Goal: Check status: Check status

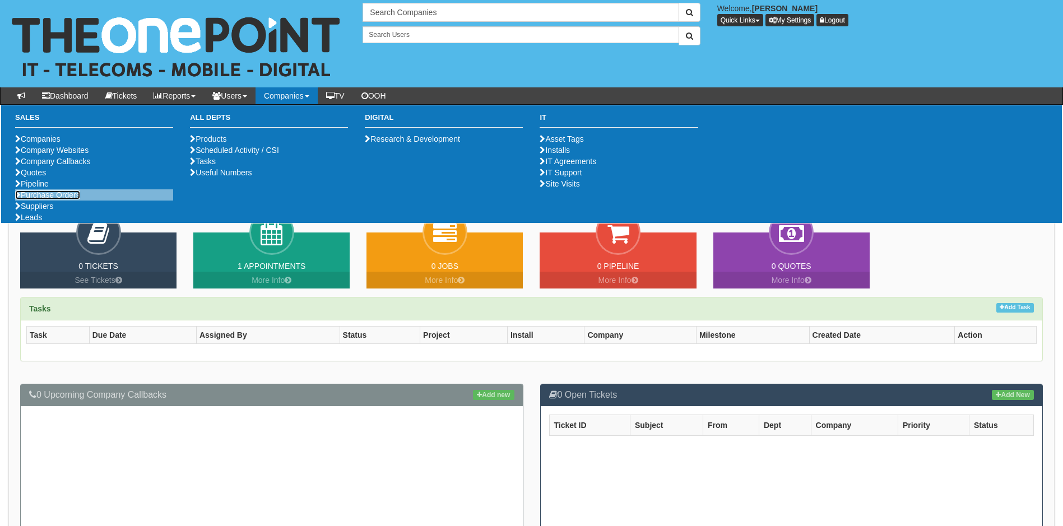
click at [50, 199] on link "Purchase Orders" at bounding box center [47, 195] width 65 height 9
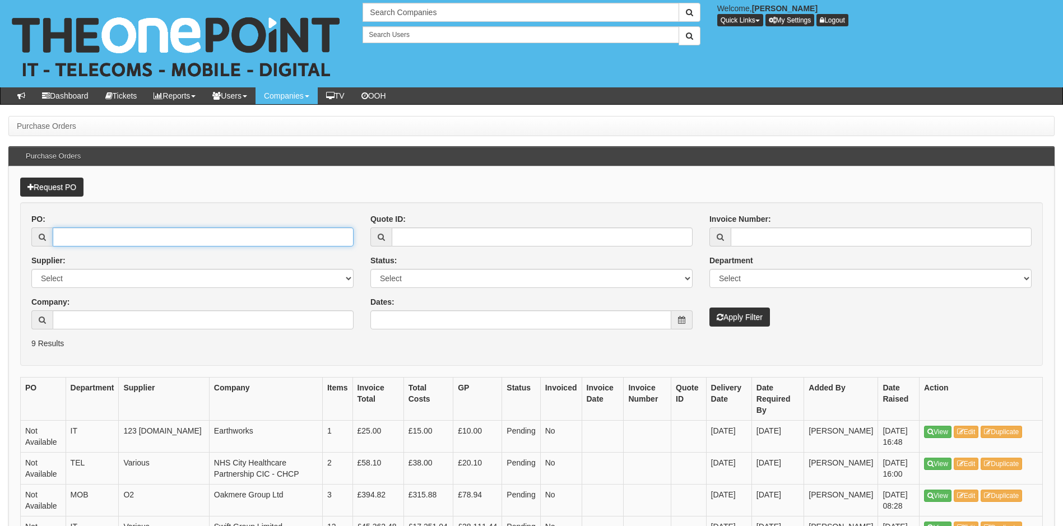
click at [206, 231] on input "PO:" at bounding box center [203, 236] width 301 height 19
type input "19706"
click at [709, 308] on button "Apply Filter" at bounding box center [739, 317] width 61 height 19
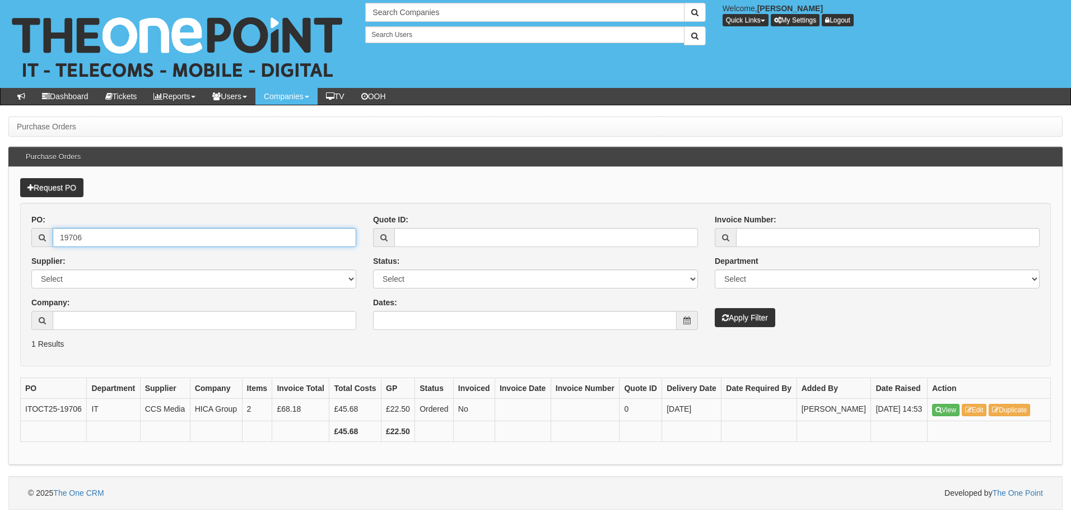
drag, startPoint x: 69, startPoint y: 240, endPoint x: 48, endPoint y: 239, distance: 21.3
click at [48, 240] on div "19706" at bounding box center [193, 237] width 325 height 19
type input "19698"
click at [715, 308] on button "Apply Filter" at bounding box center [745, 317] width 61 height 19
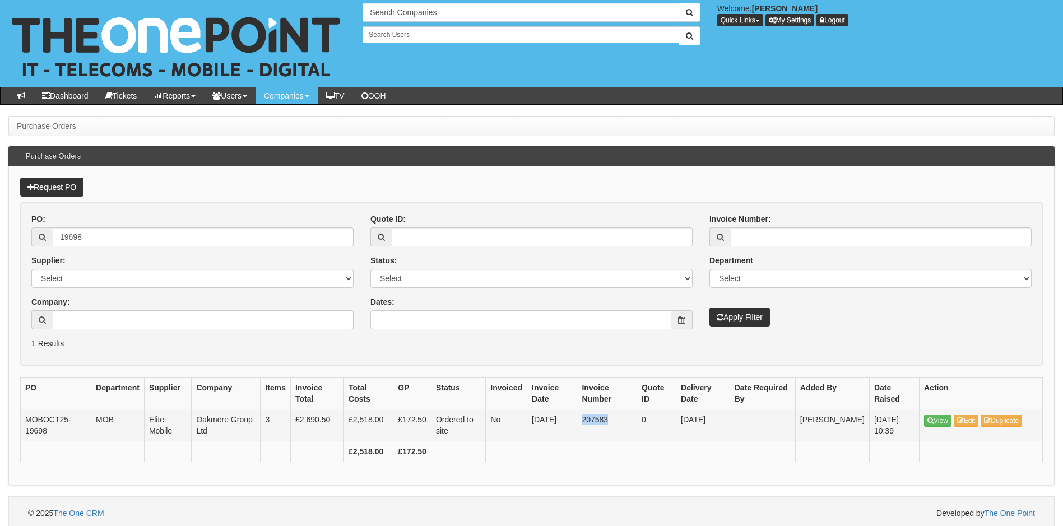
drag, startPoint x: 588, startPoint y: 423, endPoint x: 615, endPoint y: 421, distance: 27.0
click at [615, 421] on td "207583" at bounding box center [607, 426] width 60 height 32
copy td "207583"
drag, startPoint x: 63, startPoint y: 236, endPoint x: 11, endPoint y: 241, distance: 52.3
click at [11, 241] on div "Request PO PO: 19698 Supplier: Select 123 REG.co.uk 1Password 3 4Gon AA Jones E…" at bounding box center [531, 325] width 1046 height 319
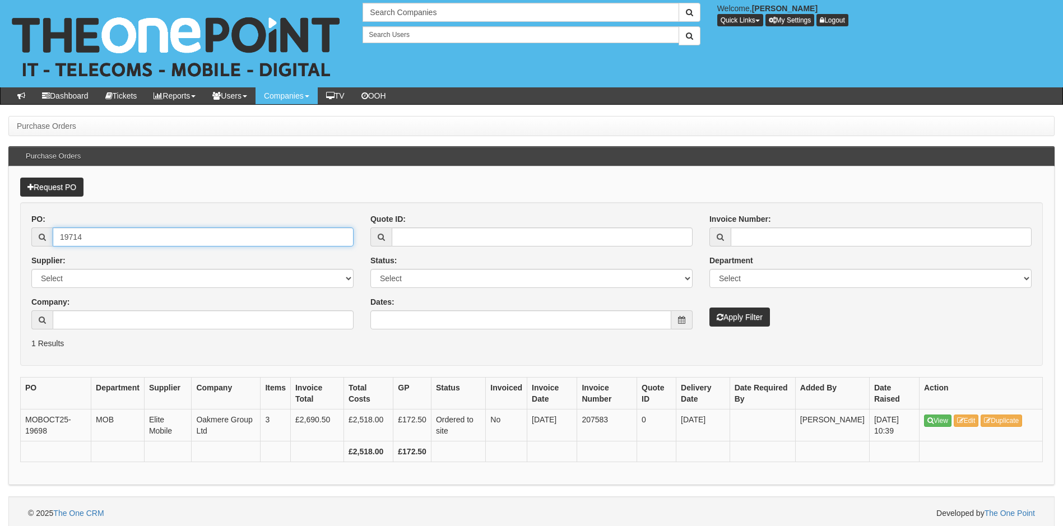
type input "19714"
click at [709, 308] on button "Apply Filter" at bounding box center [739, 317] width 61 height 19
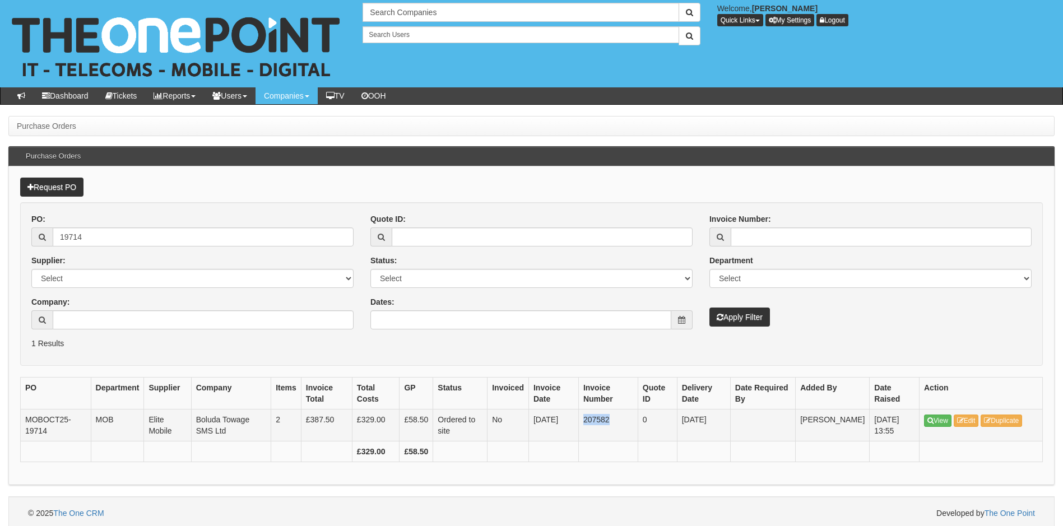
drag, startPoint x: 590, startPoint y: 421, endPoint x: 616, endPoint y: 421, distance: 26.3
click at [616, 421] on td "207582" at bounding box center [607, 426] width 59 height 32
copy td "207582"
click at [92, 233] on input "19714" at bounding box center [203, 236] width 301 height 19
type input "197109"
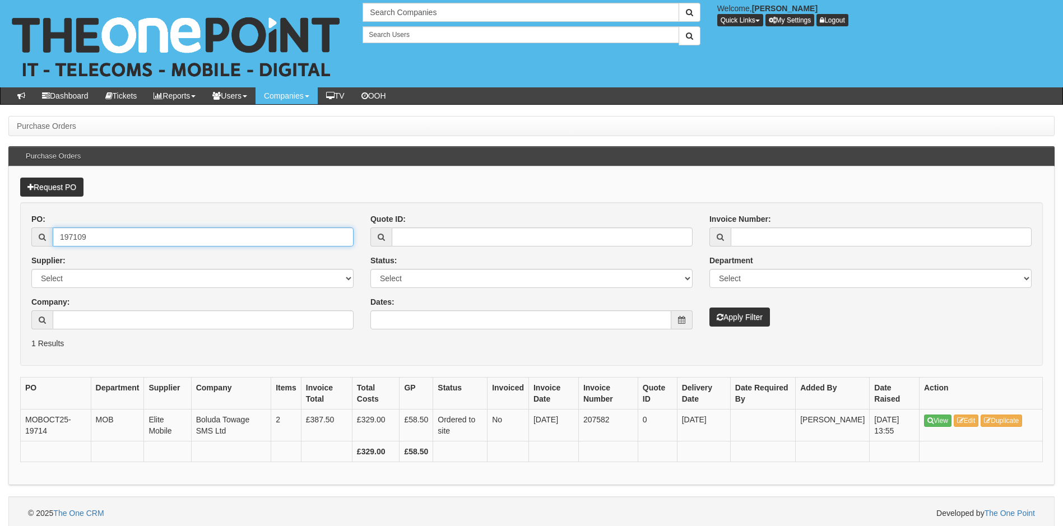
click at [709, 308] on button "Apply Filter" at bounding box center [739, 317] width 61 height 19
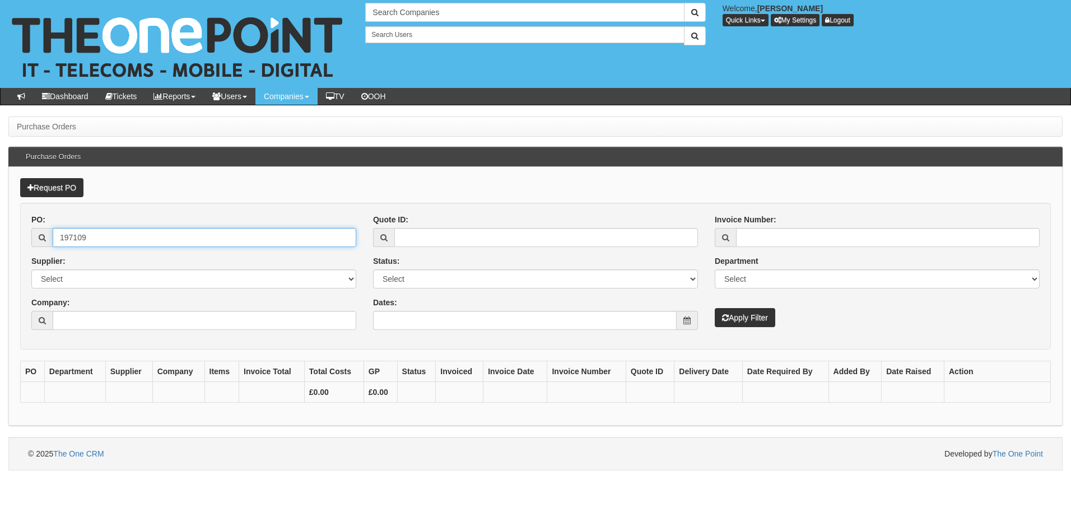
click at [95, 238] on input "197109" at bounding box center [205, 237] width 304 height 19
type input "19709"
click at [715, 308] on button "Apply Filter" at bounding box center [745, 317] width 61 height 19
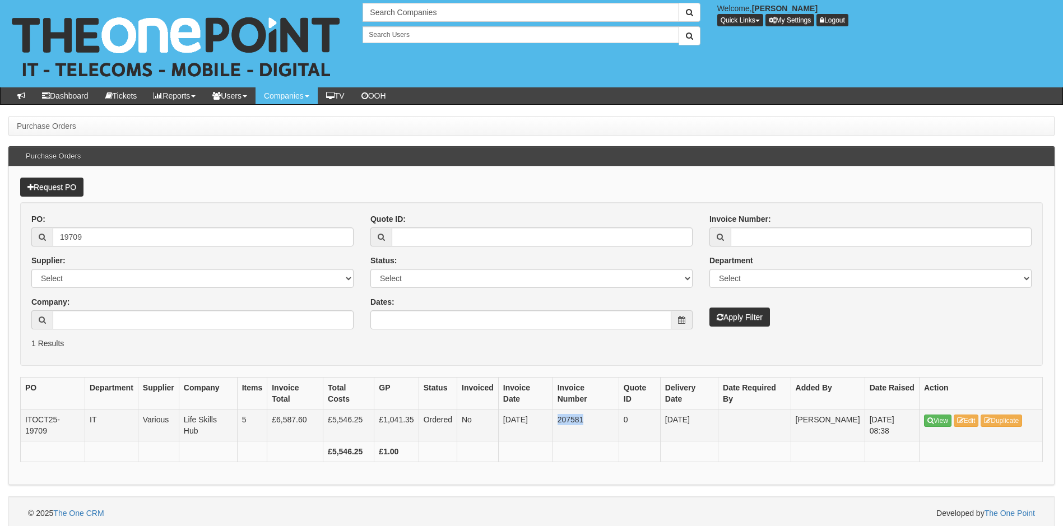
drag, startPoint x: 558, startPoint y: 419, endPoint x: 585, endPoint y: 419, distance: 27.5
click at [585, 419] on td "207581" at bounding box center [585, 426] width 66 height 32
copy td "207581"
drag, startPoint x: 105, startPoint y: 238, endPoint x: 52, endPoint y: 238, distance: 53.2
click at [52, 238] on div "19709" at bounding box center [192, 236] width 322 height 19
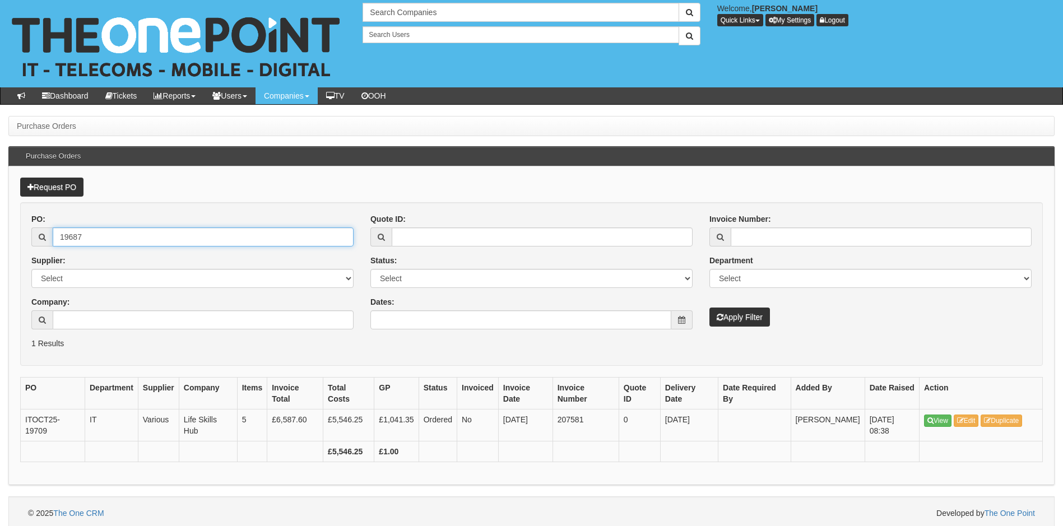
type input "19687"
click at [709, 308] on button "Apply Filter" at bounding box center [739, 317] width 61 height 19
